Goal: Transaction & Acquisition: Purchase product/service

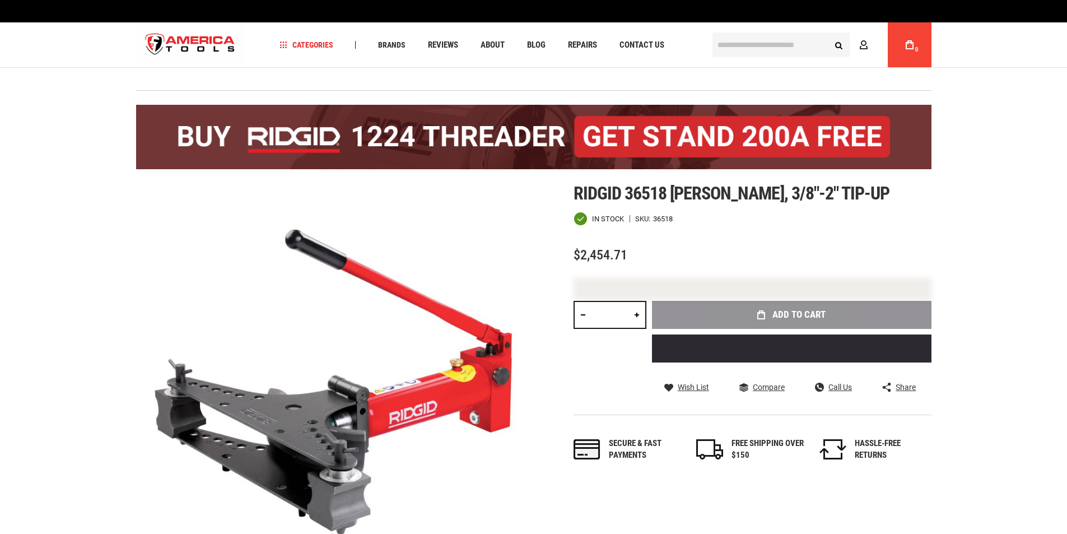
click at [789, 316] on div "Add to Cart" at bounding box center [792, 336] width 280 height 70
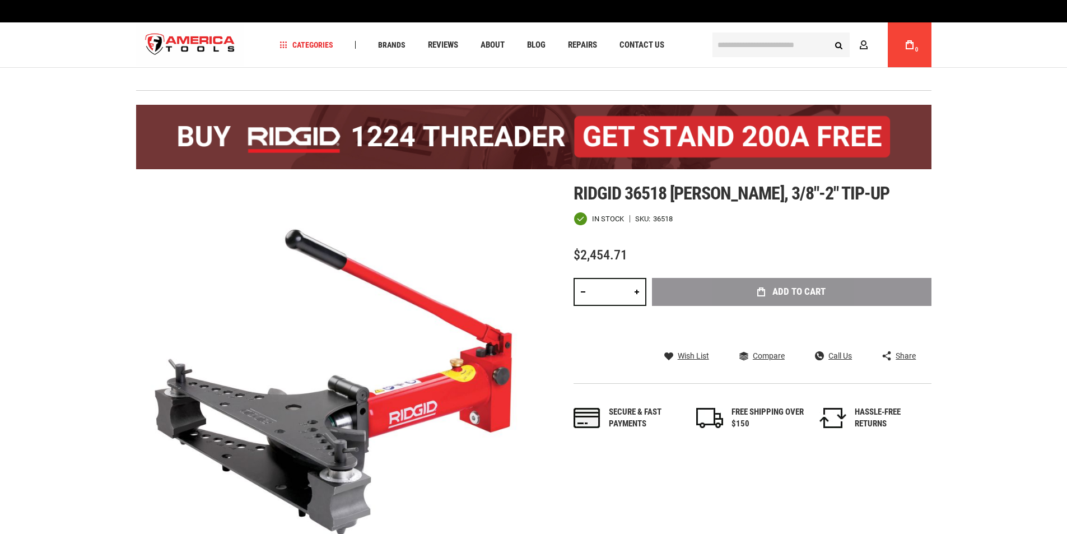
click at [908, 45] on icon at bounding box center [910, 44] width 8 height 9
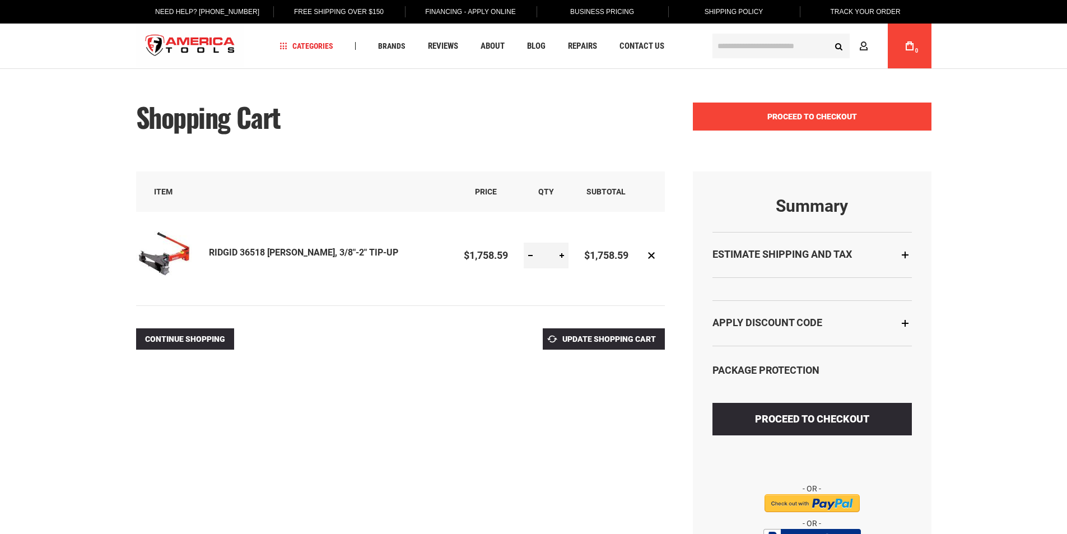
click at [833, 117] on body "The store will not work correctly in the case when cookies are disabled. Langua…" at bounding box center [533, 267] width 1067 height 534
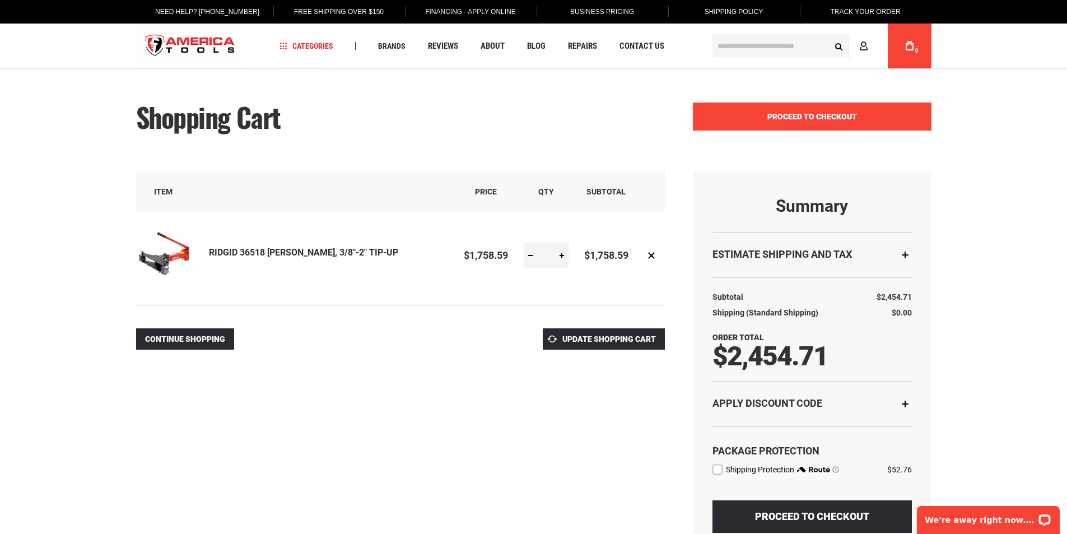
click at [787, 118] on span "Proceed to Checkout" at bounding box center [813, 116] width 90 height 9
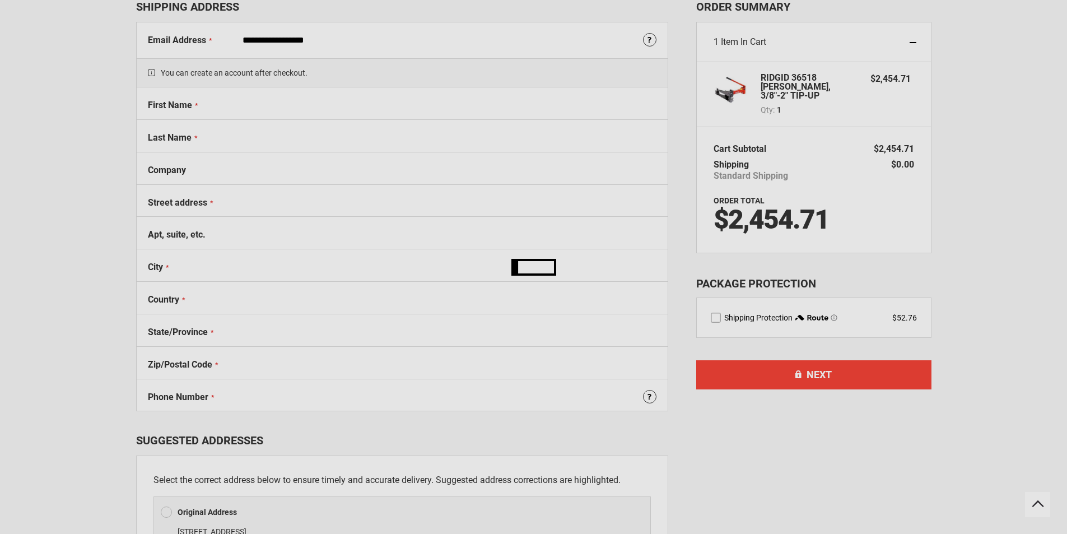
select select "**"
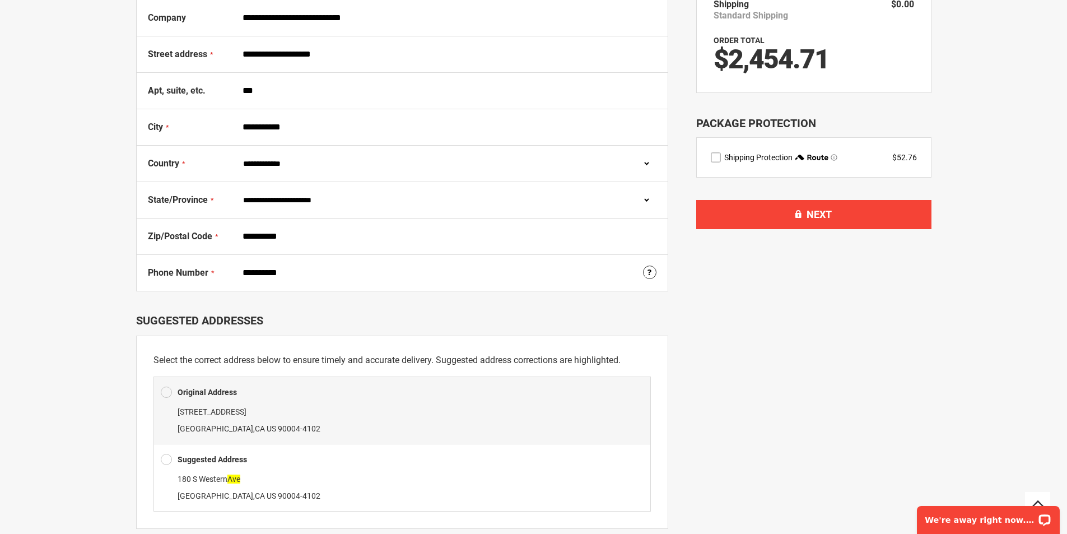
scroll to position [280, 0]
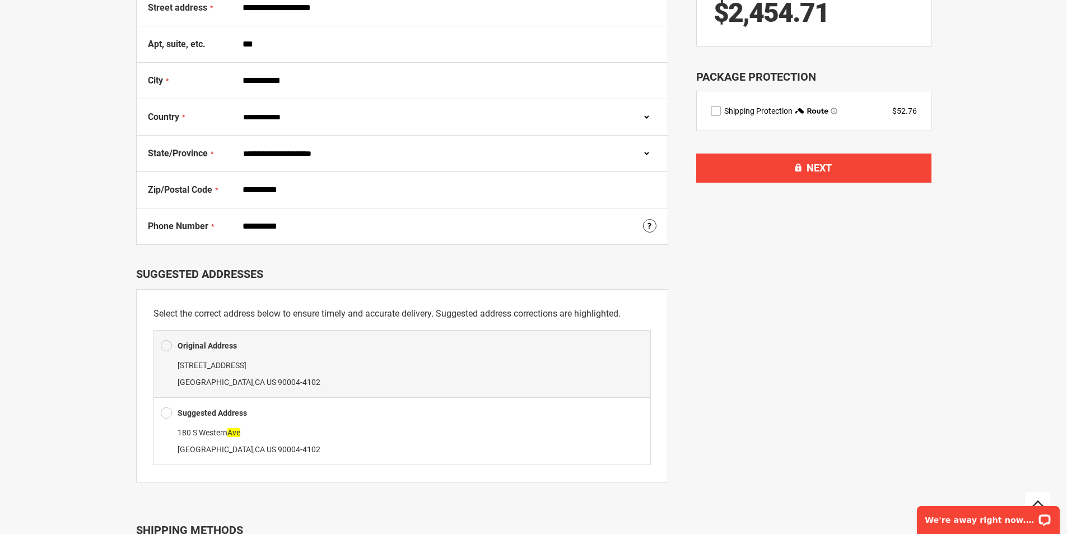
type input "**********"
click at [300, 434] on div "[STREET_ADDRESS]" at bounding box center [402, 441] width 483 height 34
click at [168, 410] on span at bounding box center [166, 413] width 11 height 17
click at [168, 415] on span at bounding box center [166, 413] width 11 height 17
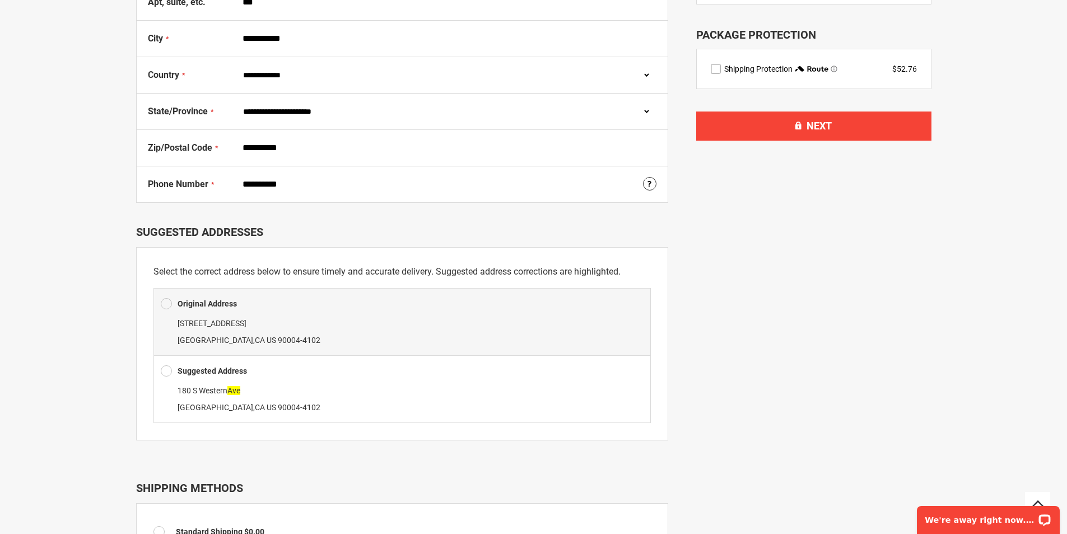
scroll to position [448, 0]
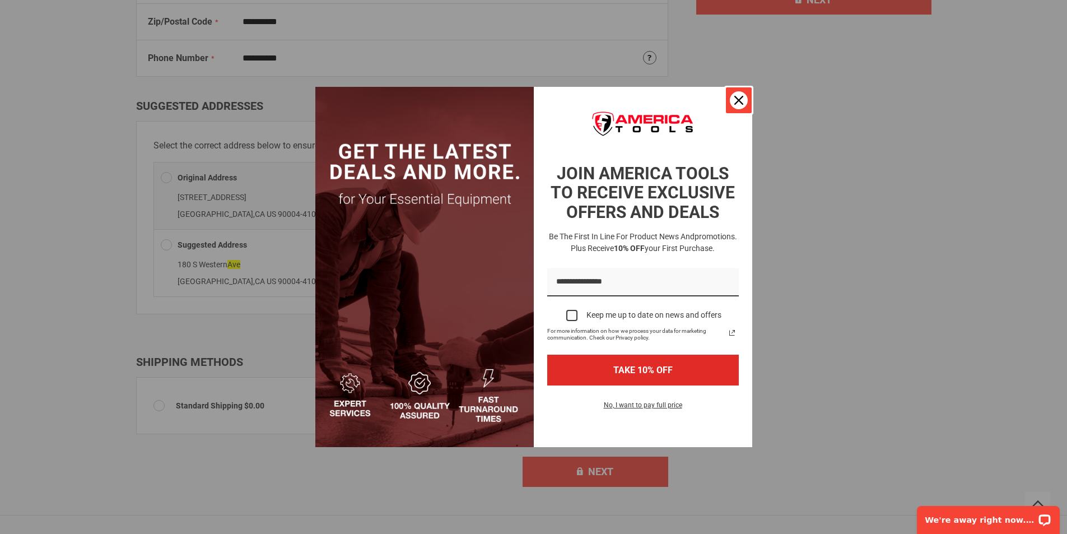
click at [744, 97] on div "Close" at bounding box center [739, 100] width 18 height 18
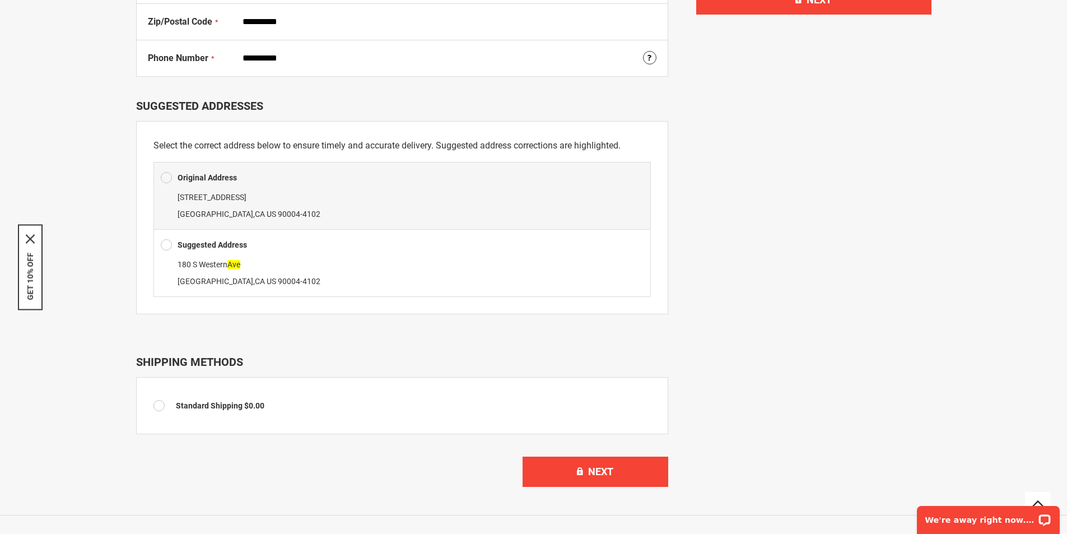
click at [168, 245] on span at bounding box center [166, 244] width 11 height 17
click at [167, 245] on span at bounding box center [166, 244] width 11 height 17
click at [170, 242] on span at bounding box center [166, 244] width 11 height 17
click at [212, 246] on b "Suggested Address" at bounding box center [212, 244] width 69 height 9
type input "**********"
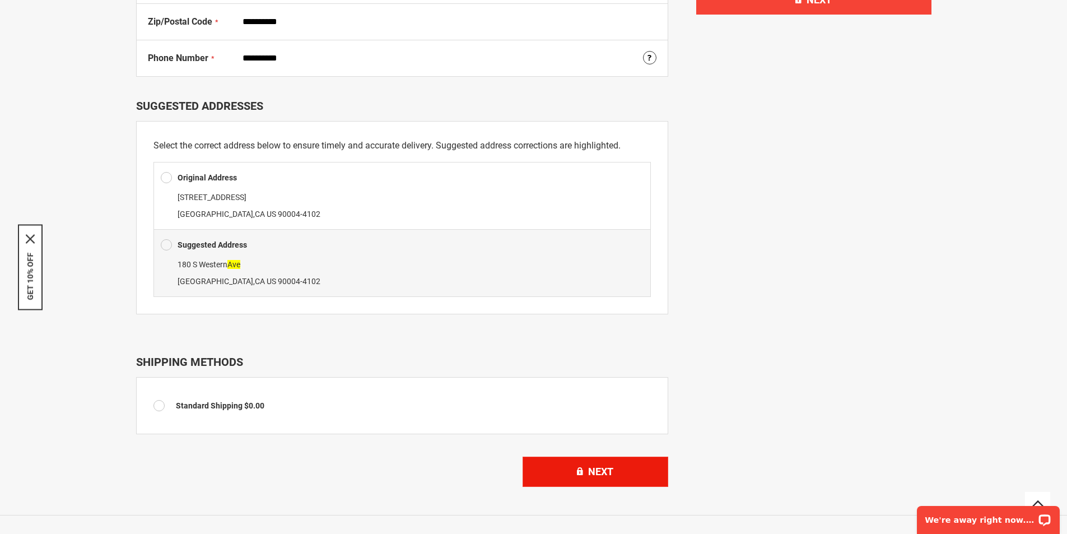
click at [589, 466] on span "Next" at bounding box center [600, 472] width 25 height 12
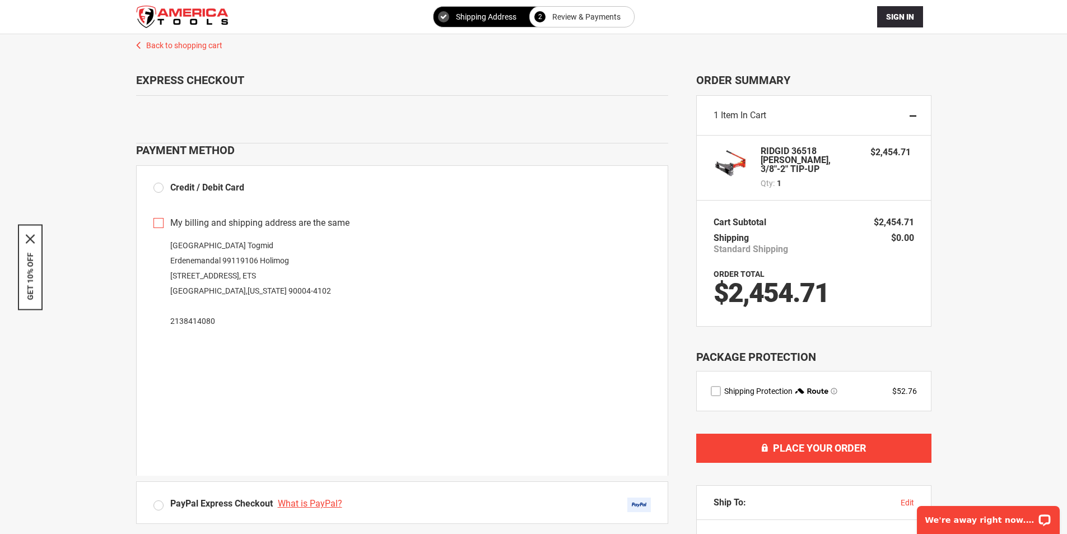
click at [800, 155] on strong "RIDGID 36518 [PERSON_NAME], 3/8"-2" TIP-UP" at bounding box center [810, 160] width 99 height 27
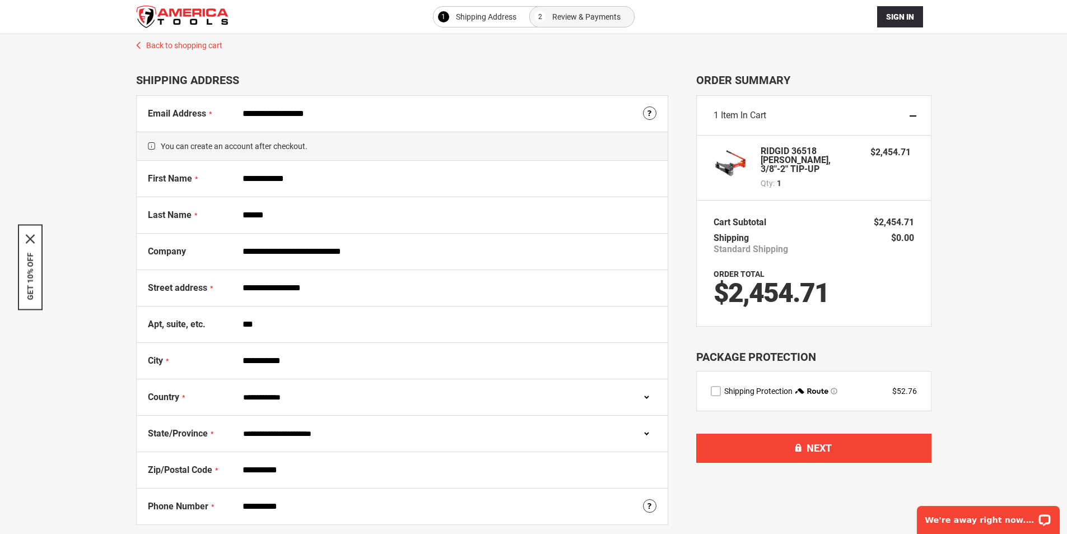
click at [787, 157] on strong "RIDGID 36518 [PERSON_NAME], 3/8"-2" TIP-UP" at bounding box center [810, 160] width 99 height 27
drag, startPoint x: 760, startPoint y: 152, endPoint x: 832, endPoint y: 158, distance: 72.5
click at [832, 158] on div "RIDGID 36518 [PERSON_NAME], 3/8"-2" TIP-UP Qty 1 $2,454.71" at bounding box center [814, 168] width 201 height 42
